Goal: Browse casually

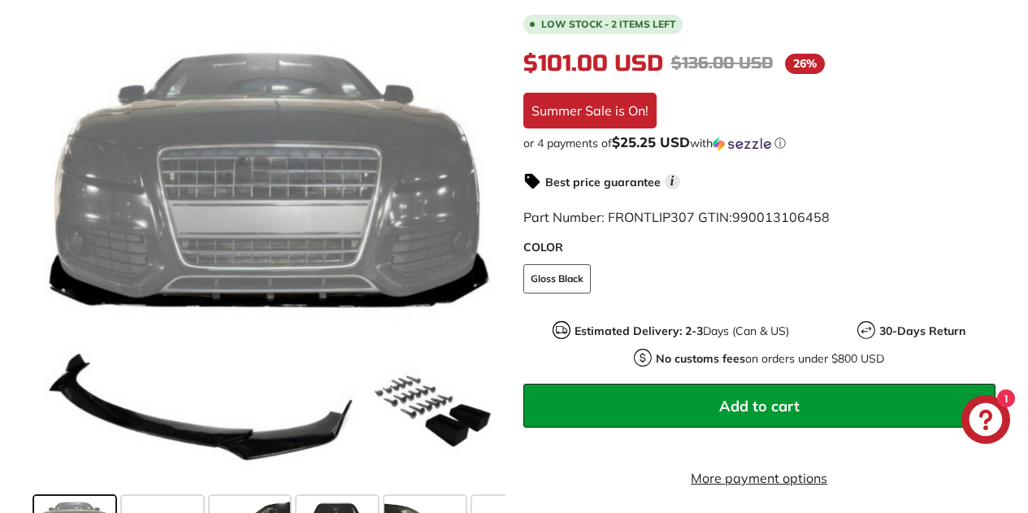
scroll to position [401, 0]
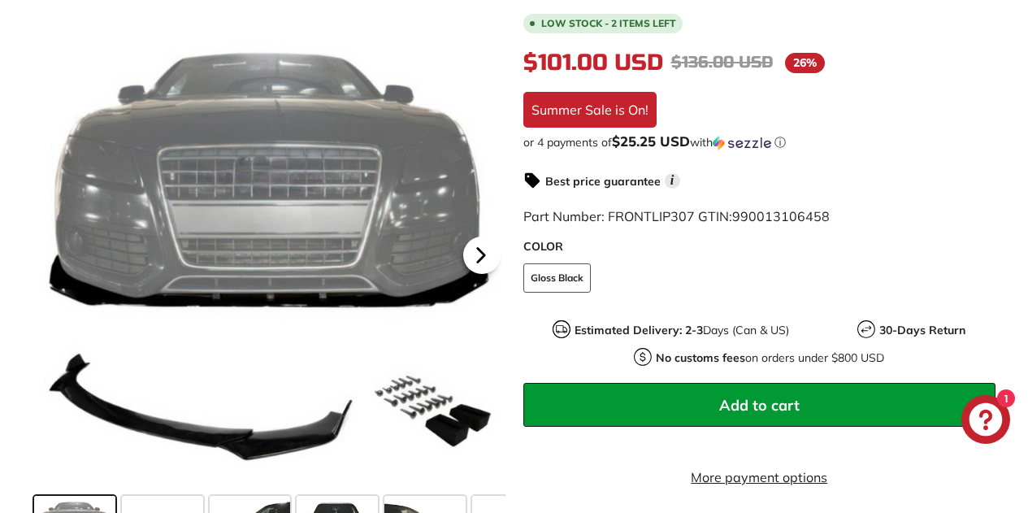
click at [483, 252] on icon at bounding box center [480, 254] width 37 height 37
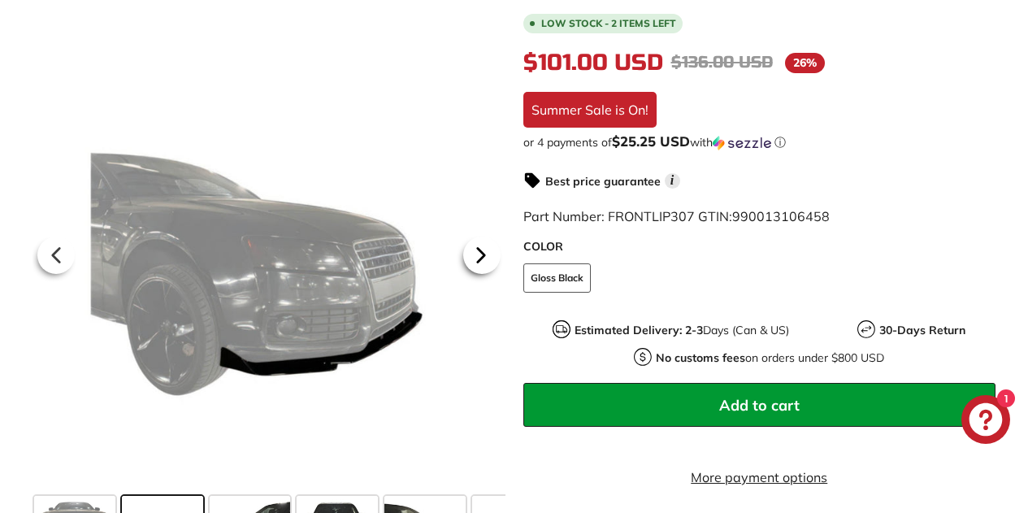
click at [483, 252] on icon at bounding box center [480, 254] width 37 height 37
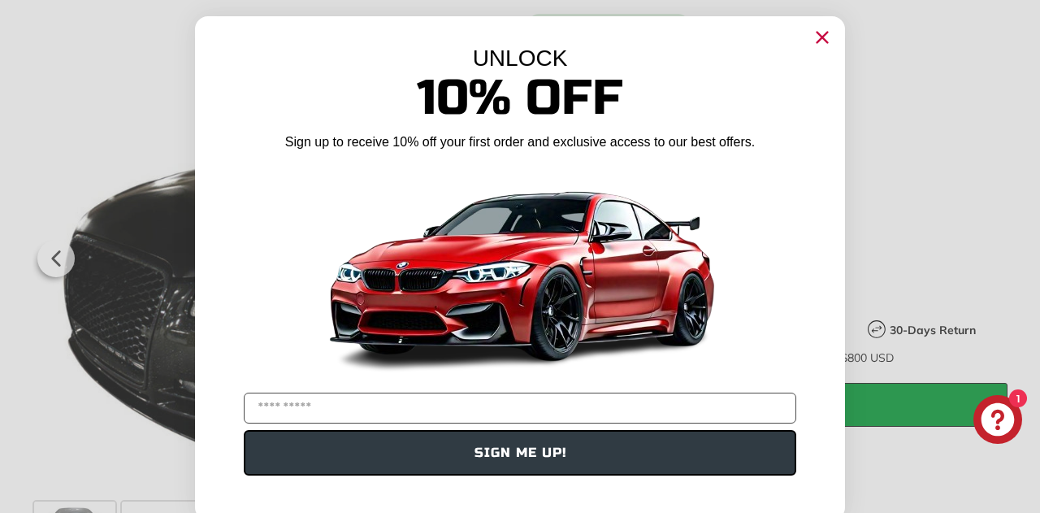
click at [483, 252] on img "POPUP Form" at bounding box center [520, 272] width 406 height 228
click at [810, 38] on circle "Close dialog" at bounding box center [822, 37] width 24 height 24
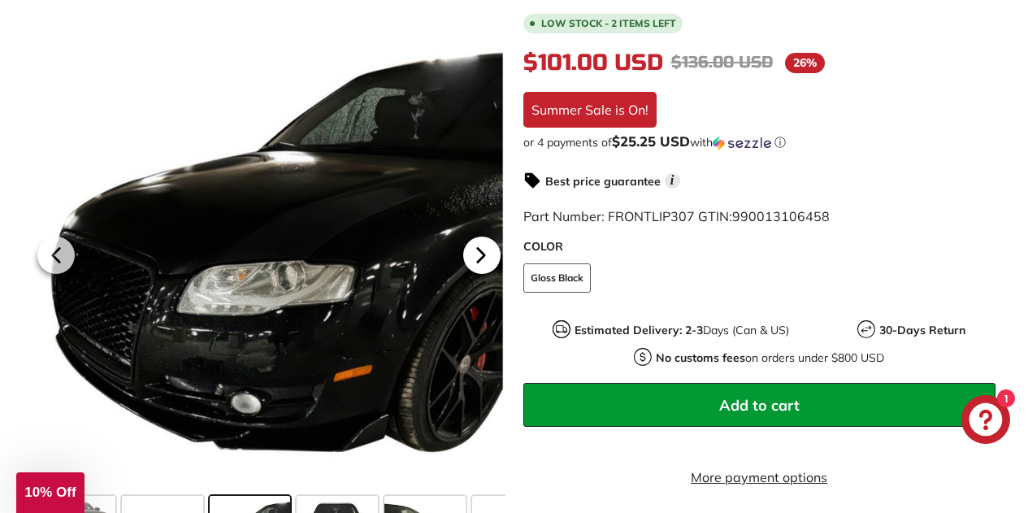
click at [479, 254] on icon at bounding box center [480, 255] width 7 height 14
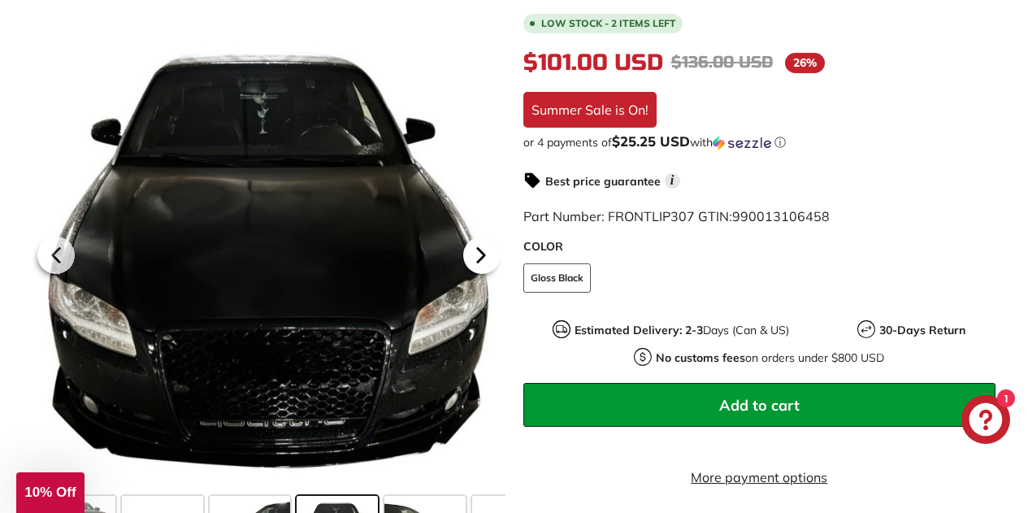
click at [479, 254] on icon at bounding box center [480, 255] width 7 height 14
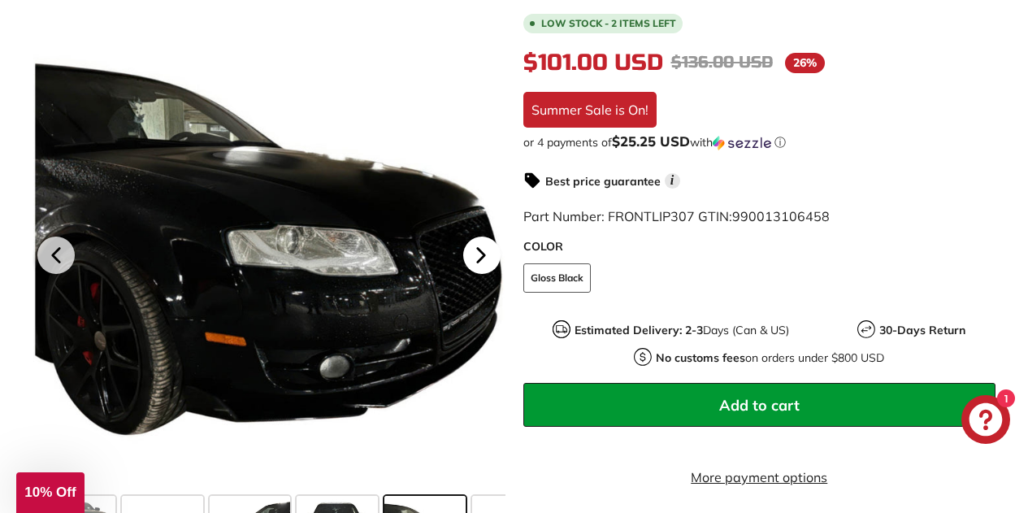
click at [479, 254] on icon at bounding box center [480, 255] width 7 height 14
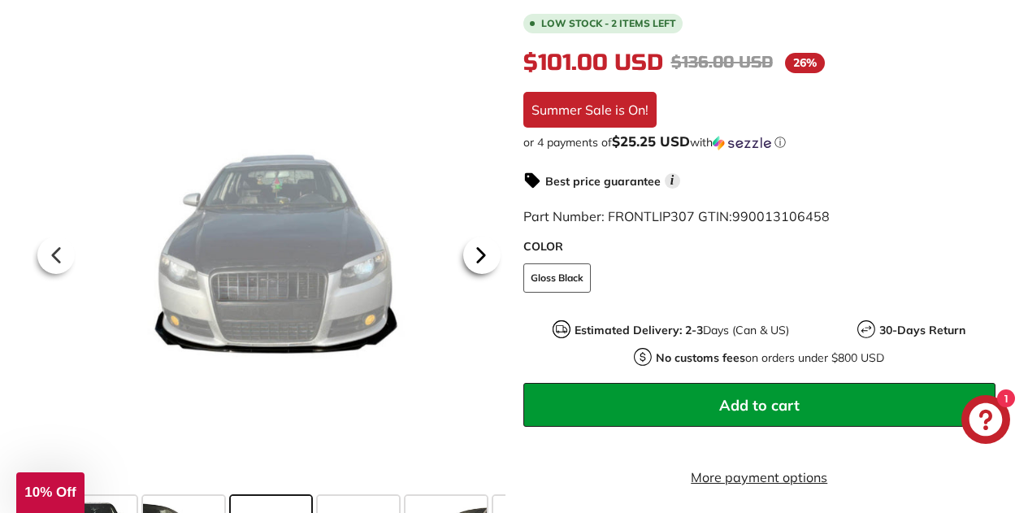
scroll to position [0, 244]
click at [479, 254] on icon at bounding box center [480, 255] width 7 height 14
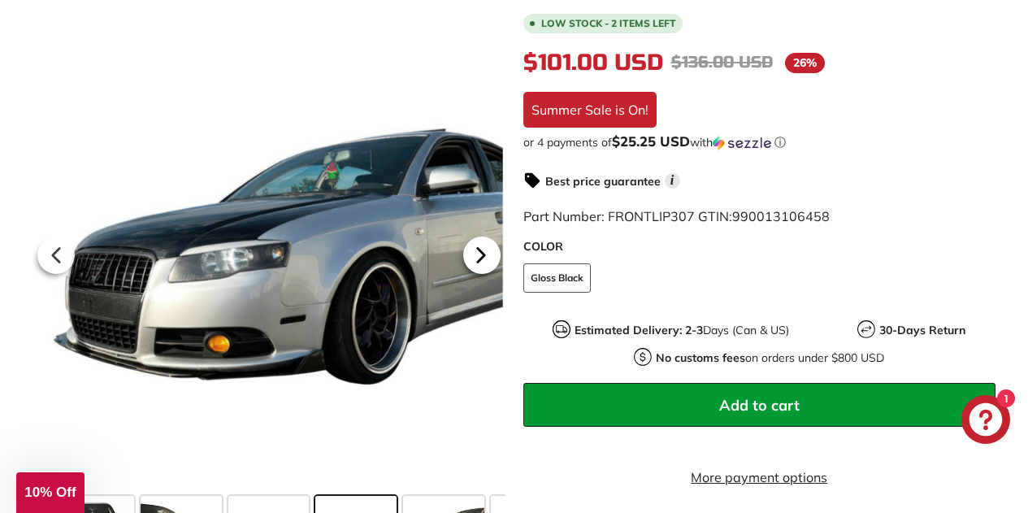
click at [479, 254] on icon at bounding box center [480, 255] width 7 height 14
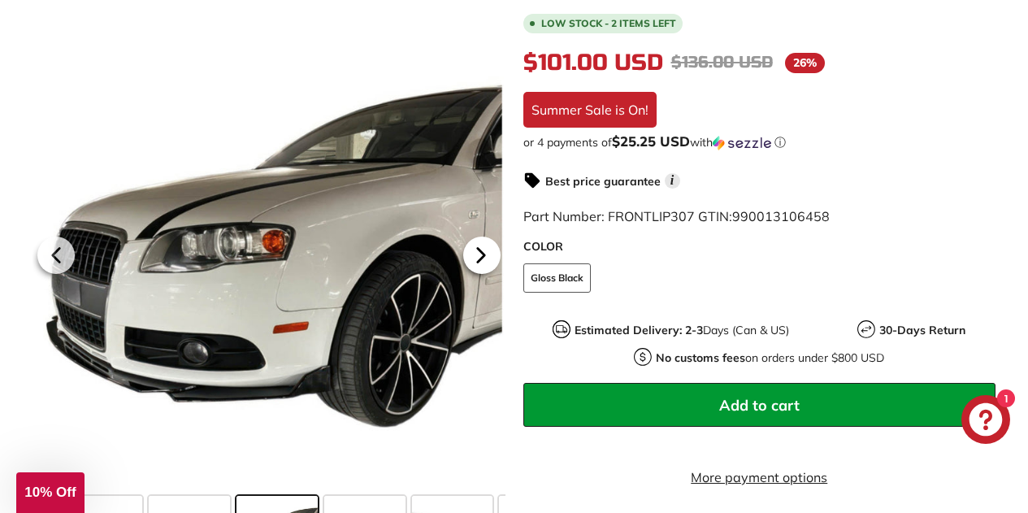
scroll to position [0, 419]
click at [479, 254] on icon at bounding box center [480, 255] width 7 height 14
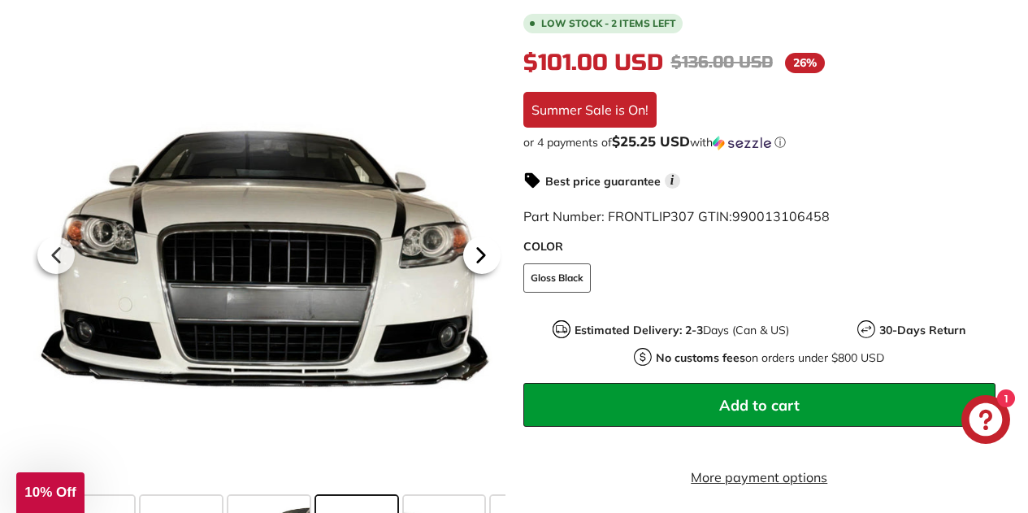
click at [479, 254] on icon at bounding box center [480, 255] width 7 height 14
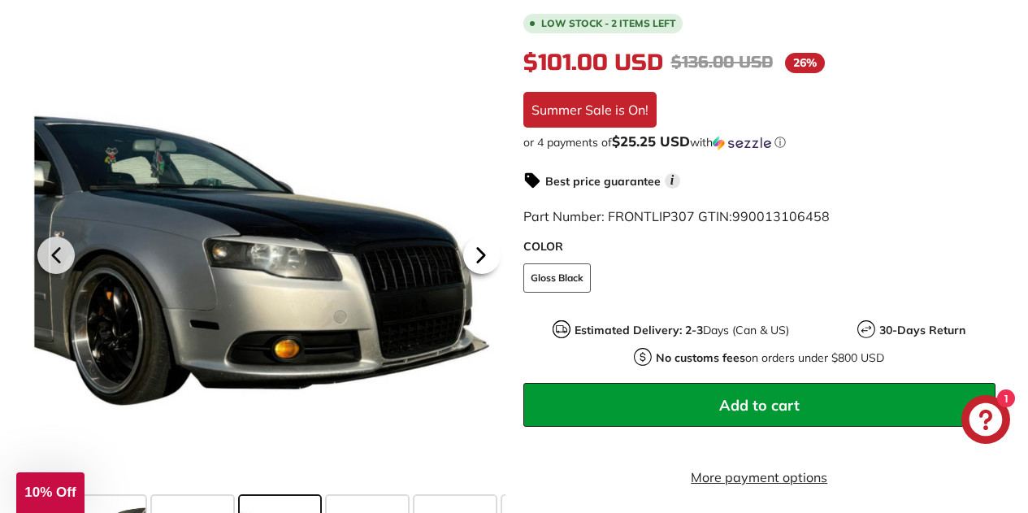
scroll to position [0, 594]
